Goal: Check status: Check status

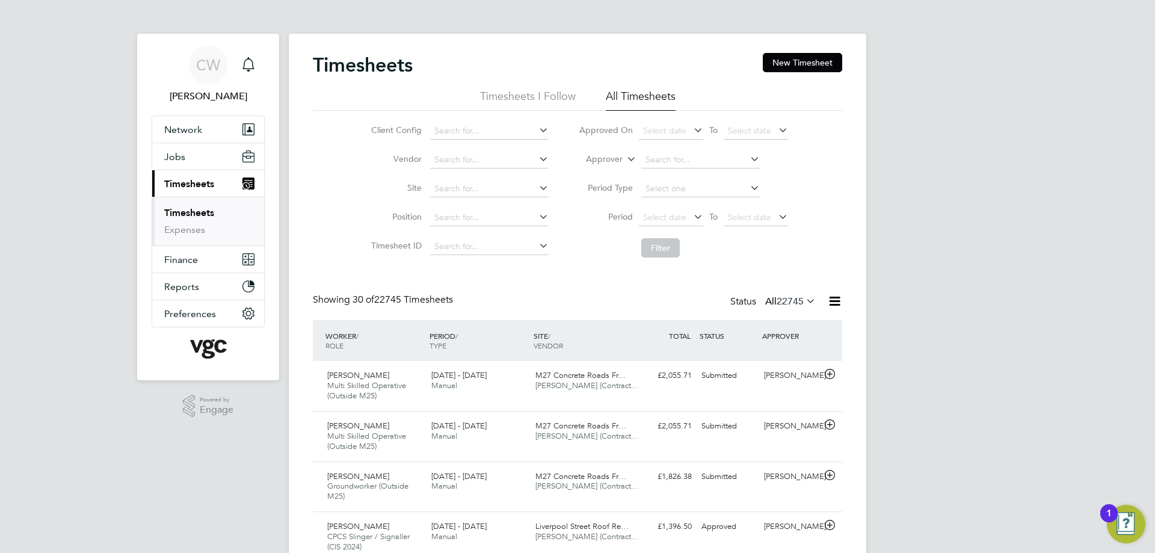
click at [597, 155] on label "Approver" at bounding box center [595, 159] width 54 height 12
click at [600, 166] on li "Worker" at bounding box center [593, 173] width 60 height 16
click at [683, 159] on input at bounding box center [700, 160] width 118 height 17
click at [720, 182] on li "Quad ri Busari" at bounding box center [700, 176] width 120 height 16
type input "Quadri Busari"
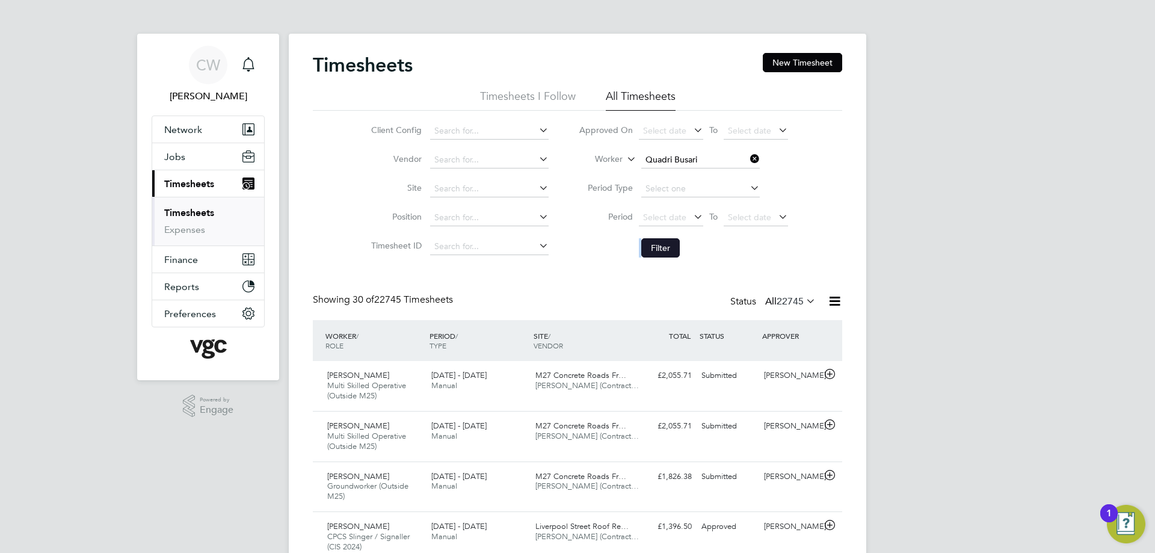
click at [640, 242] on li "Filter" at bounding box center [682, 247] width 239 height 31
click at [646, 246] on button "Filter" at bounding box center [660, 247] width 38 height 19
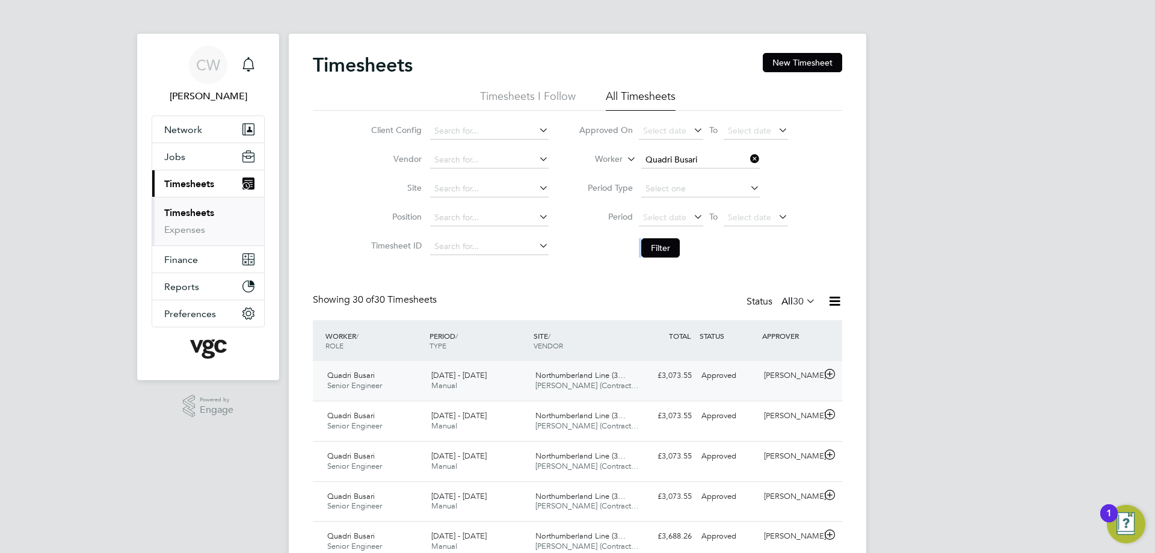
click at [823, 373] on icon at bounding box center [829, 374] width 15 height 10
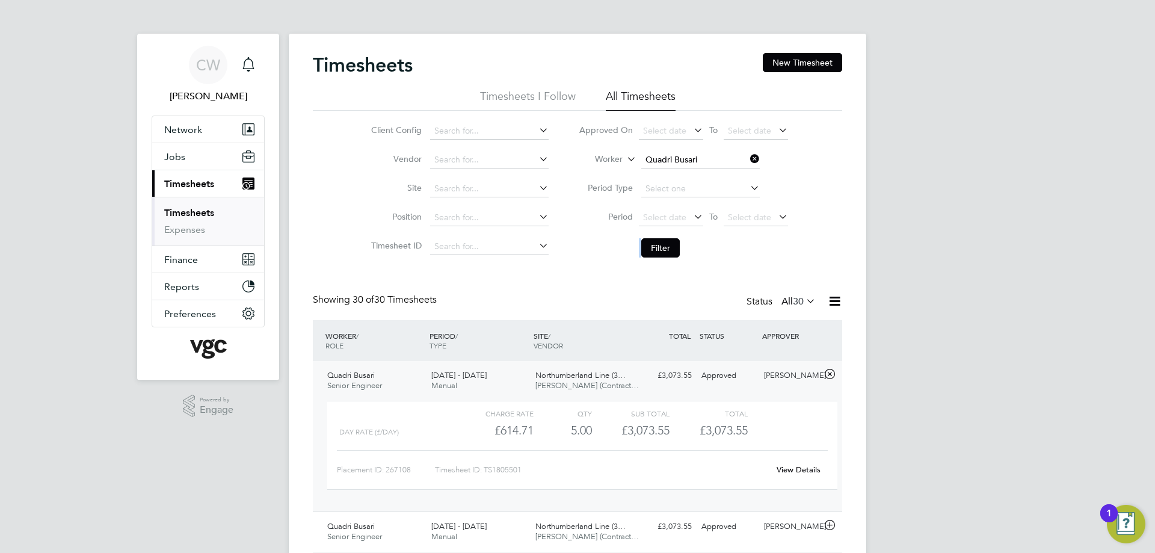
click at [824, 372] on icon at bounding box center [829, 374] width 15 height 10
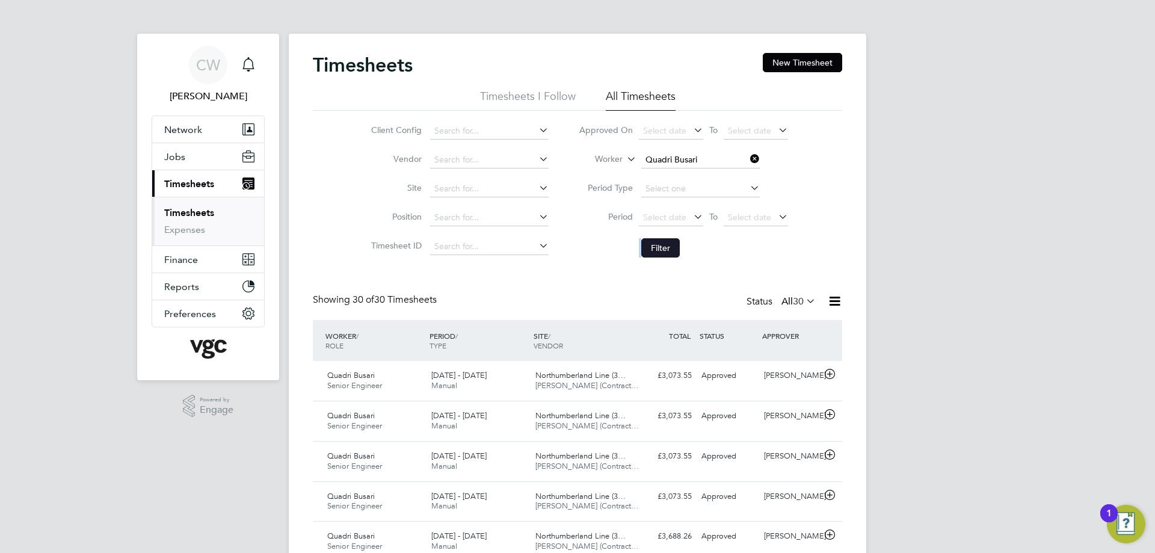
click at [671, 239] on button "Filter" at bounding box center [660, 247] width 38 height 19
click at [717, 239] on li "Filter" at bounding box center [682, 247] width 239 height 31
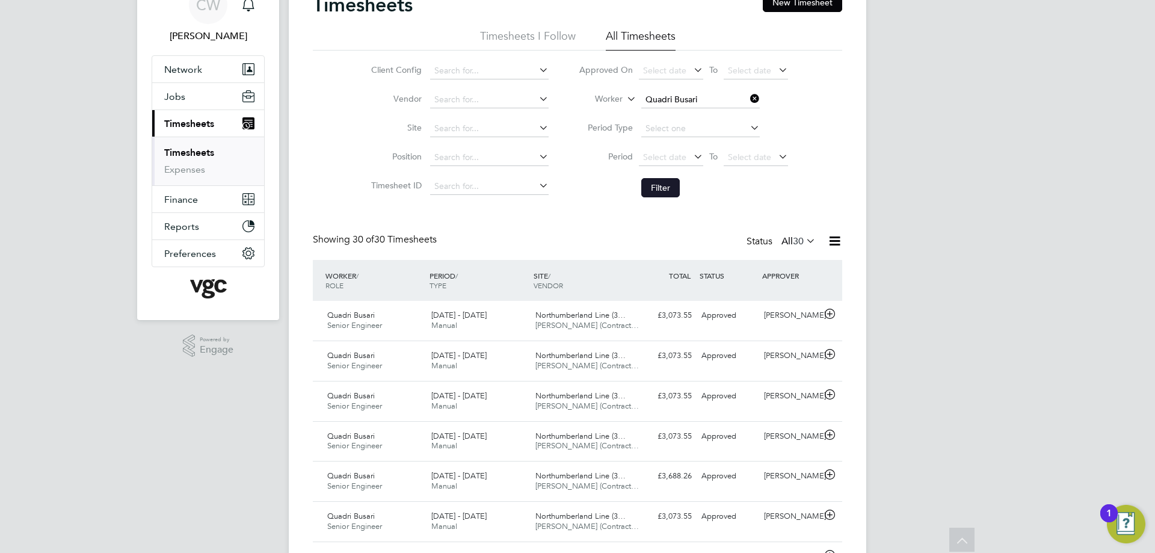
click at [658, 191] on button "Filter" at bounding box center [660, 187] width 38 height 19
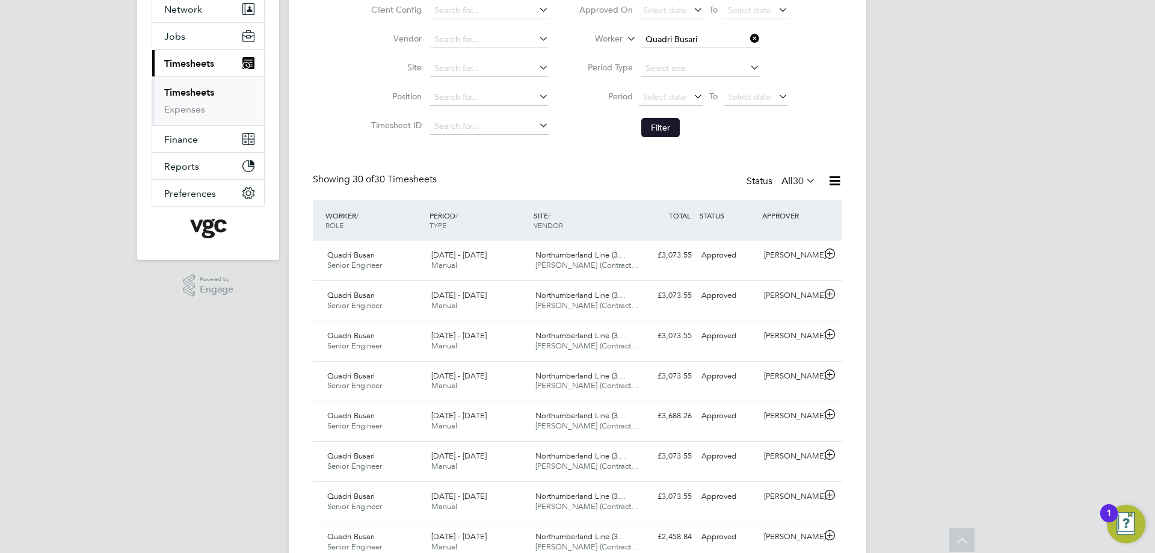
click at [663, 129] on button "Filter" at bounding box center [660, 127] width 38 height 19
